Goal: Transaction & Acquisition: Purchase product/service

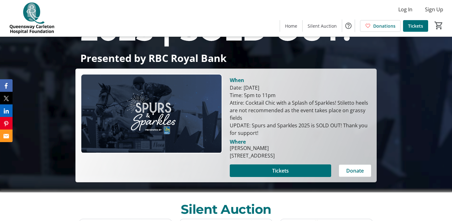
scroll to position [81, 0]
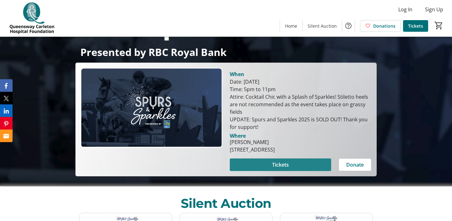
click at [286, 165] on span "Tickets" at bounding box center [280, 165] width 17 height 8
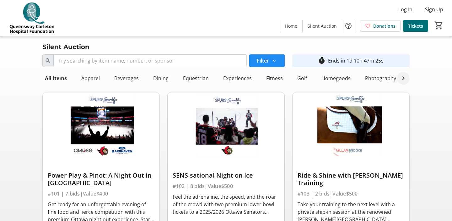
click at [403, 77] on mat-icon at bounding box center [403, 78] width 8 height 8
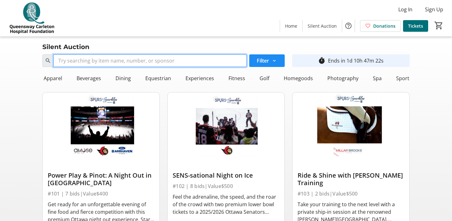
click at [203, 59] on input "Search" at bounding box center [149, 60] width 193 height 13
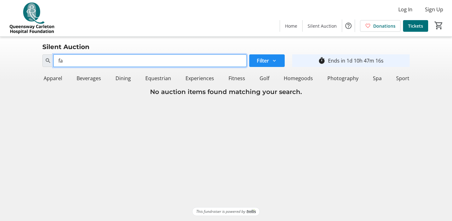
type input "f"
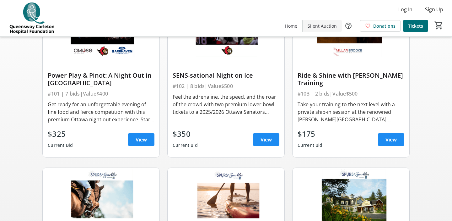
scroll to position [0, 0]
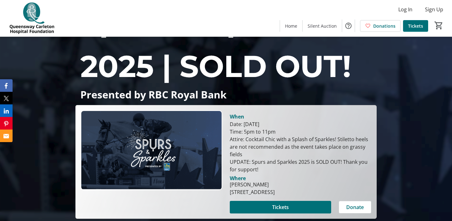
scroll to position [39, 0]
